Goal: Task Accomplishment & Management: Complete application form

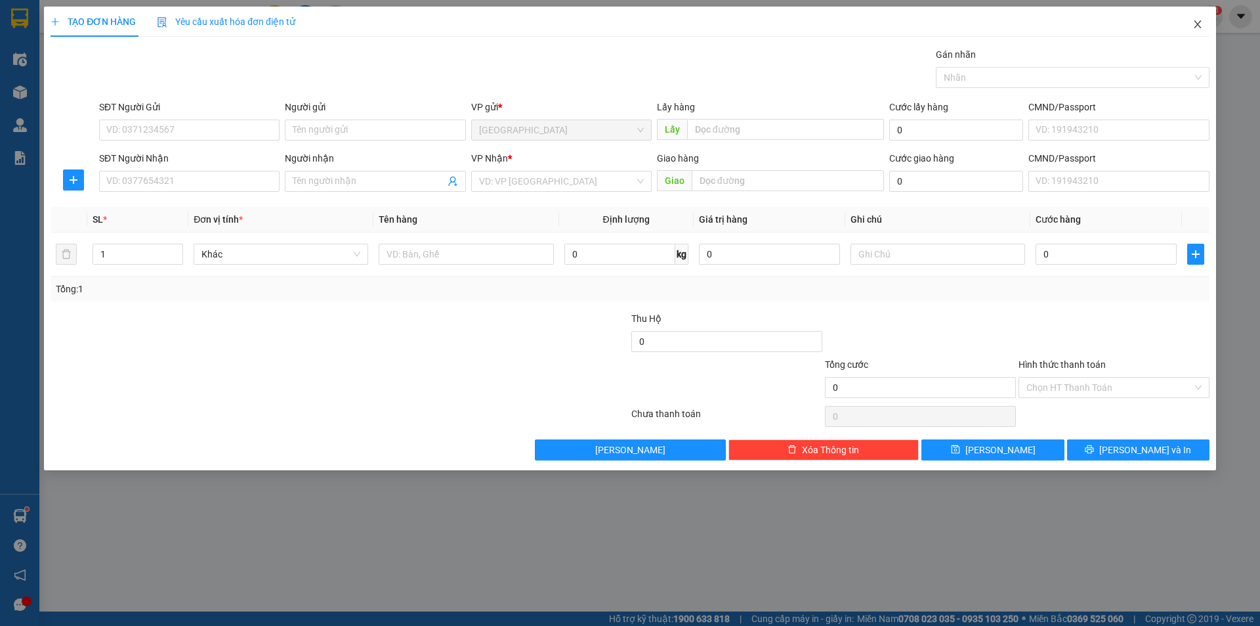
click at [1193, 23] on icon "close" at bounding box center [1198, 24] width 11 height 11
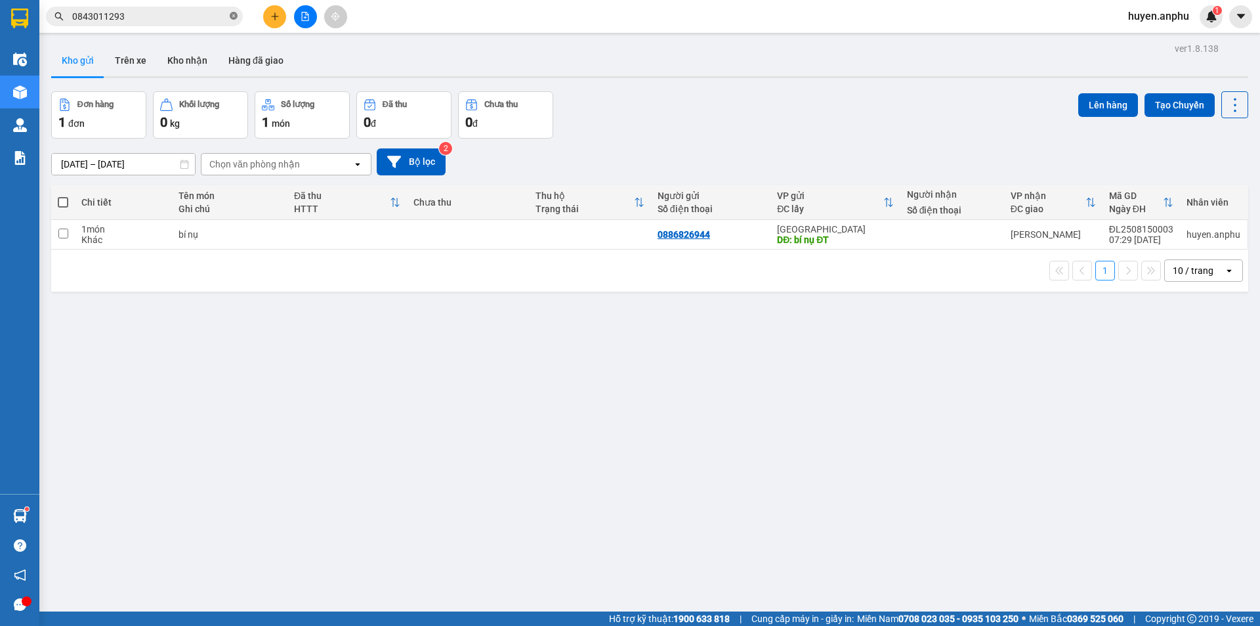
click at [230, 17] on icon "close-circle" at bounding box center [234, 16] width 8 height 8
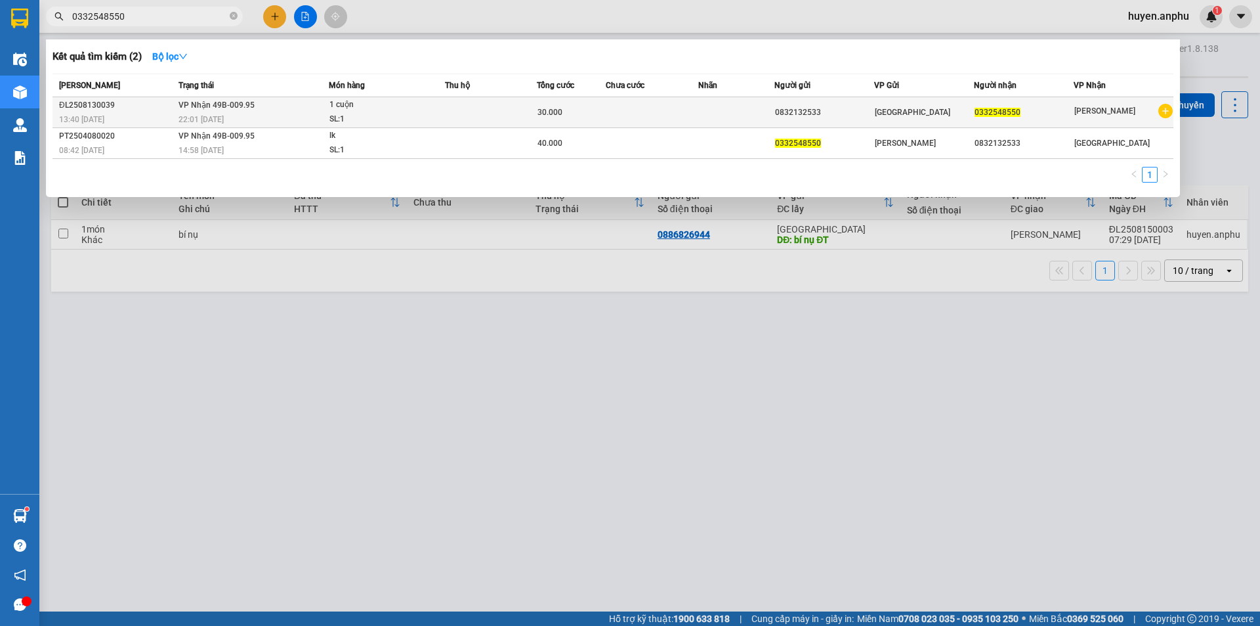
type input "0332548550"
click at [540, 112] on span "30.000" at bounding box center [550, 112] width 25 height 9
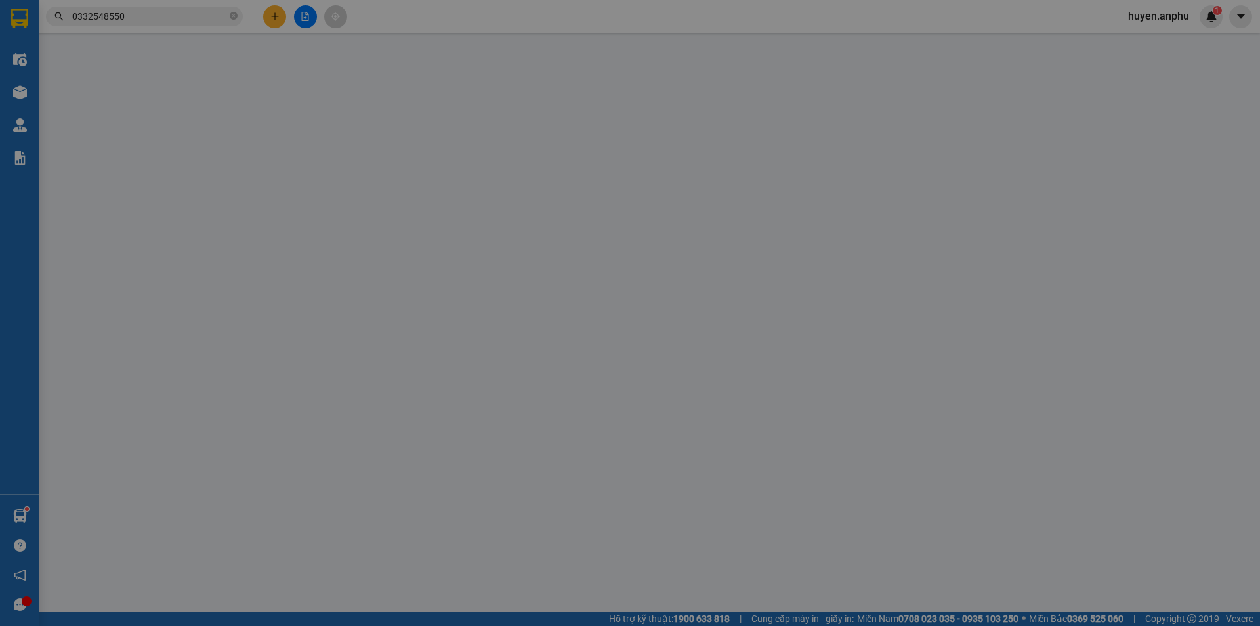
type input "0832132533"
type input "0332548550"
type input "30.000"
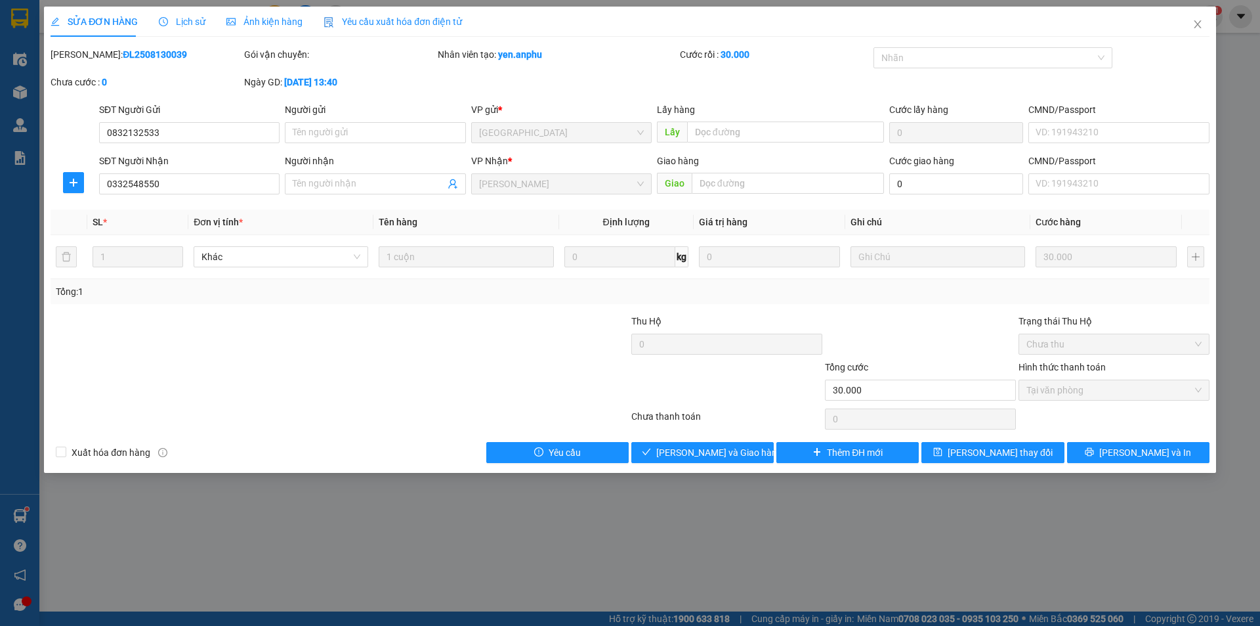
click at [181, 16] on span "Lịch sử" at bounding box center [182, 21] width 47 height 11
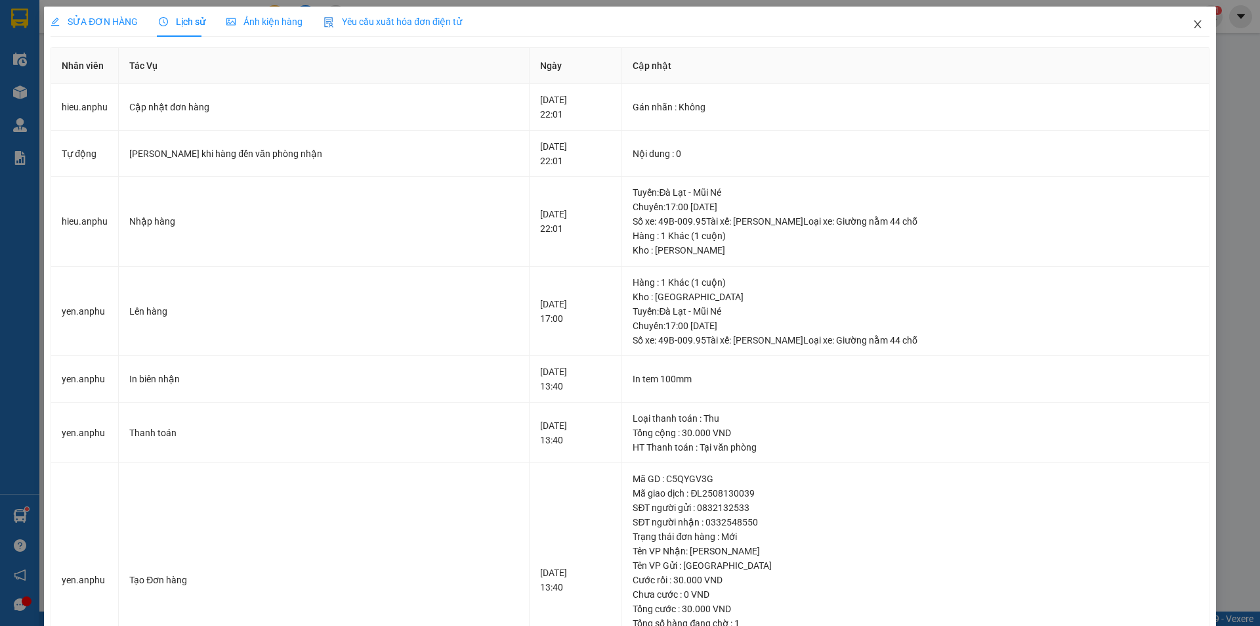
click at [1193, 26] on icon "close" at bounding box center [1198, 24] width 11 height 11
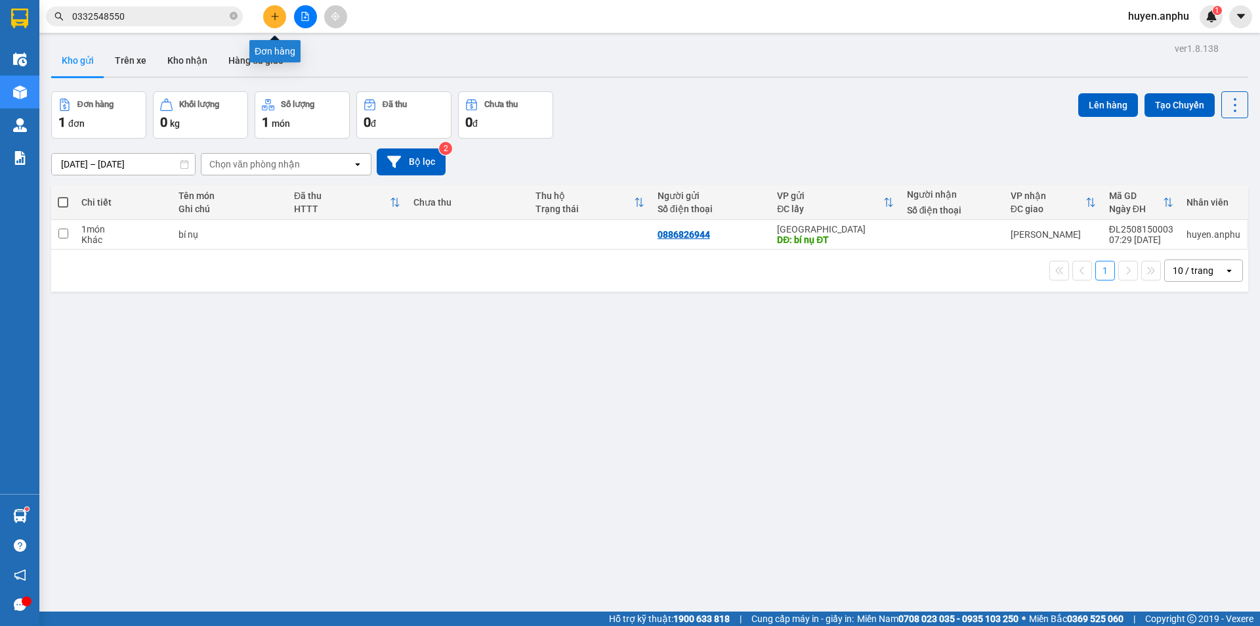
click at [267, 18] on button at bounding box center [274, 16] width 23 height 23
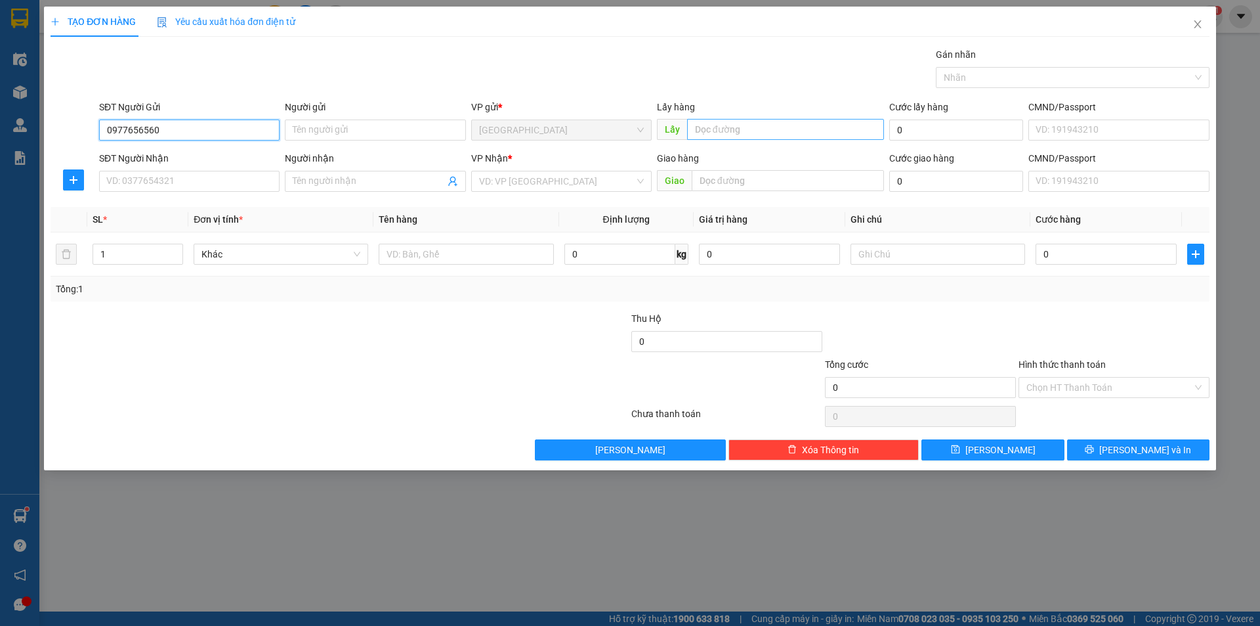
type input "0977656560"
click at [743, 130] on input "text" at bounding box center [785, 129] width 197 height 21
type input "t"
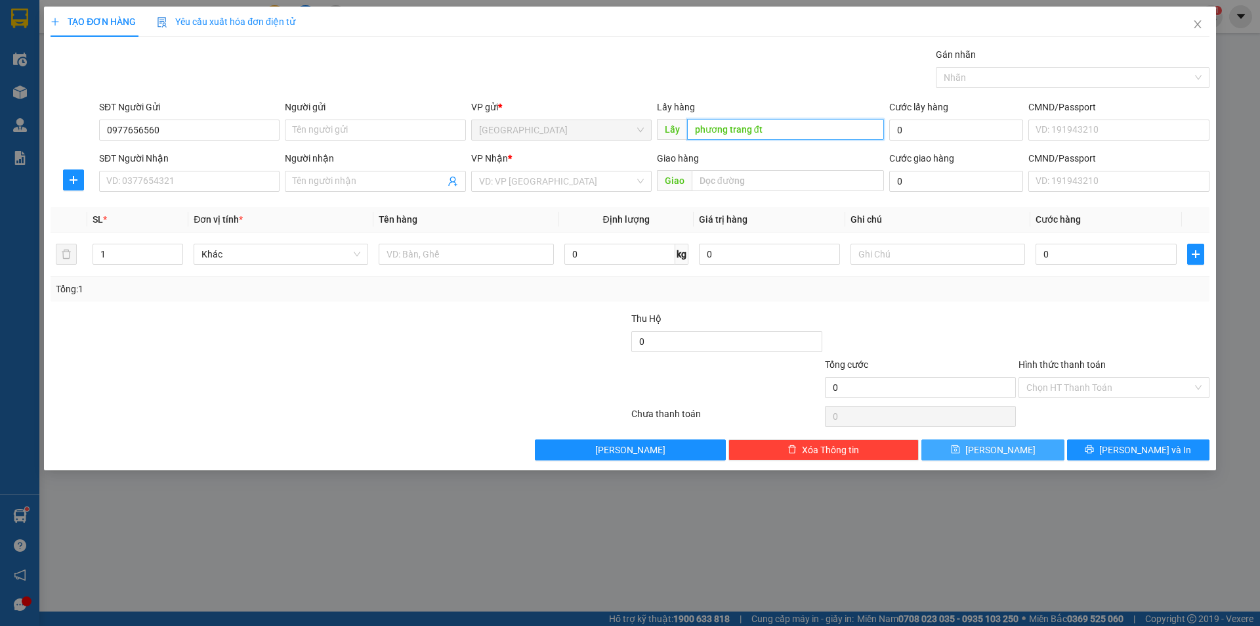
type input "phương trang đt"
click at [965, 444] on button "[PERSON_NAME]" at bounding box center [993, 449] width 142 height 21
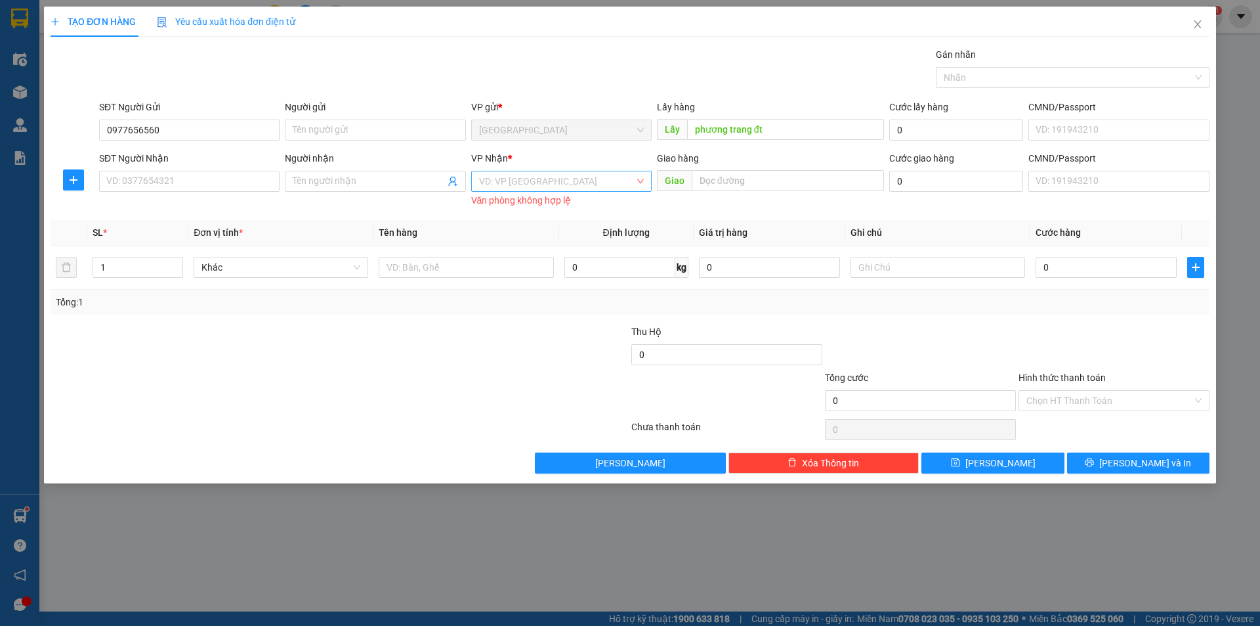
click at [513, 181] on input "search" at bounding box center [557, 181] width 156 height 20
click at [506, 246] on div "[PERSON_NAME]" at bounding box center [561, 249] width 165 height 14
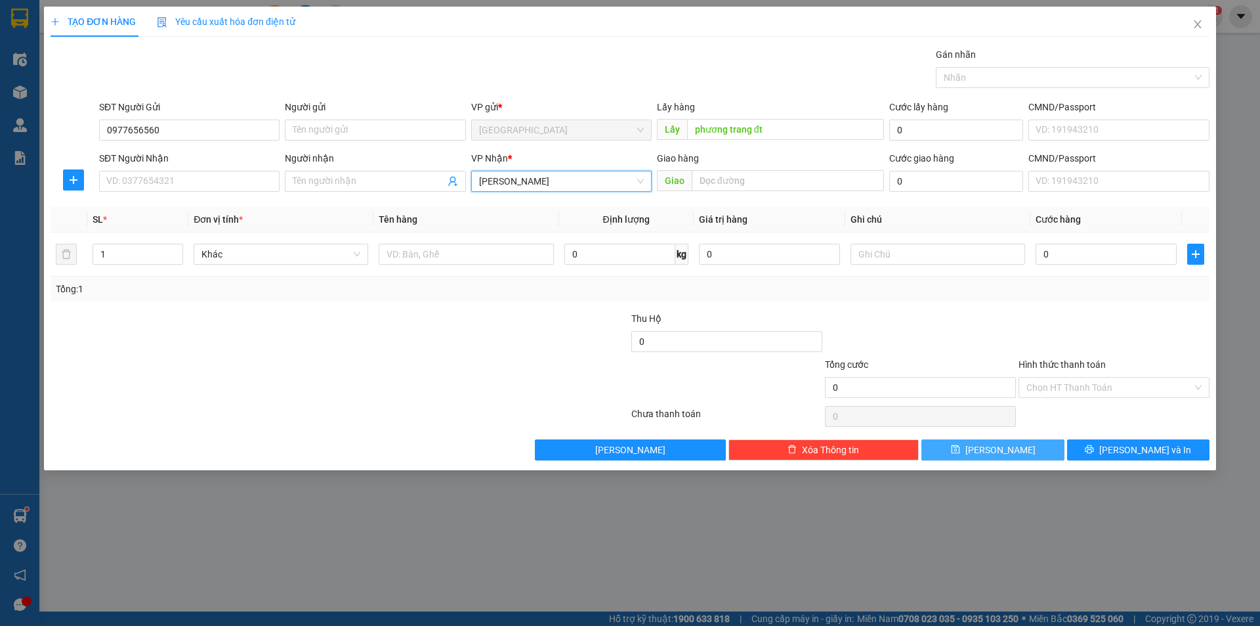
click at [1033, 448] on button "[PERSON_NAME]" at bounding box center [993, 449] width 142 height 21
